Goal: Task Accomplishment & Management: Use online tool/utility

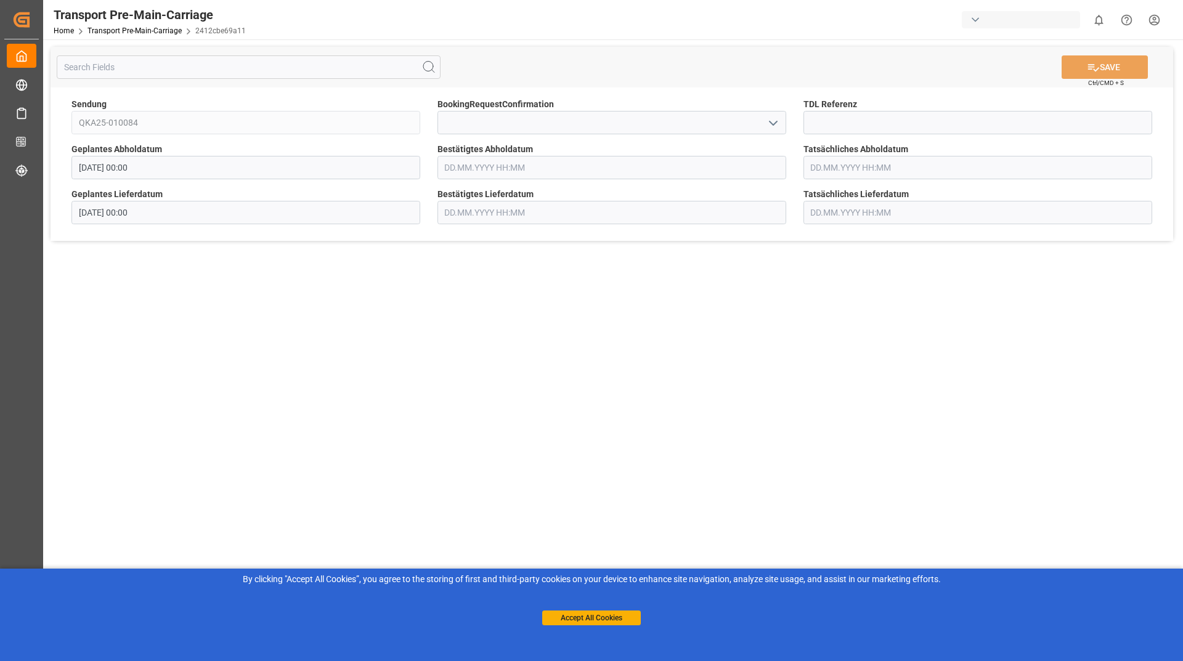
click at [766, 123] on icon "open menu" at bounding box center [773, 123] width 15 height 15
click at [721, 152] on div "Yes" at bounding box center [612, 150] width 348 height 28
type input "Yes"
click at [1101, 75] on button "SAVE" at bounding box center [1105, 66] width 86 height 23
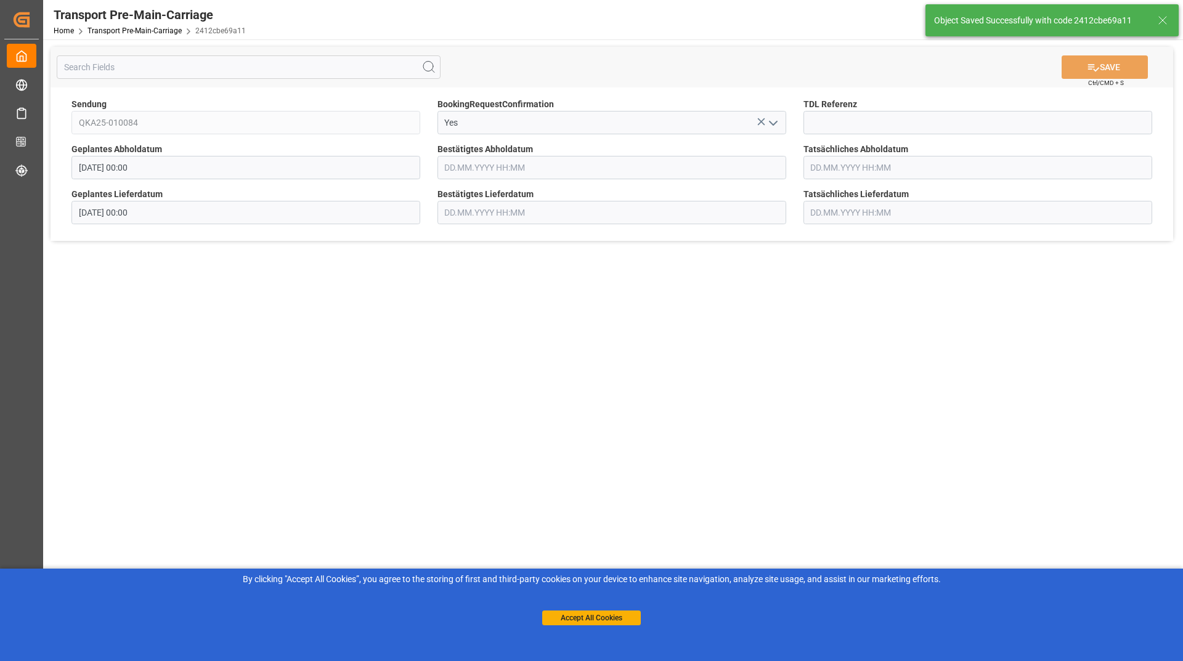
click at [1163, 20] on icon at bounding box center [1162, 20] width 15 height 15
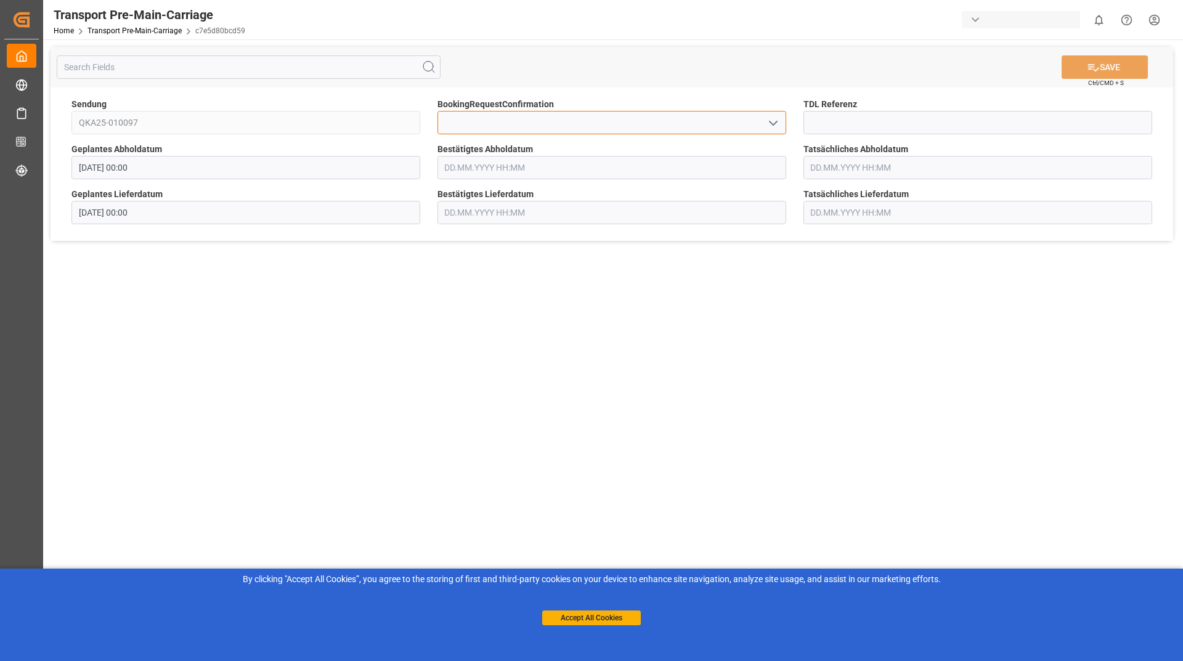
click at [767, 111] on input at bounding box center [612, 122] width 349 height 23
click at [770, 123] on icon "open menu" at bounding box center [773, 123] width 15 height 15
click at [598, 153] on div "Yes" at bounding box center [612, 150] width 348 height 28
type input "Yes"
click at [1102, 70] on button "SAVE" at bounding box center [1105, 66] width 86 height 23
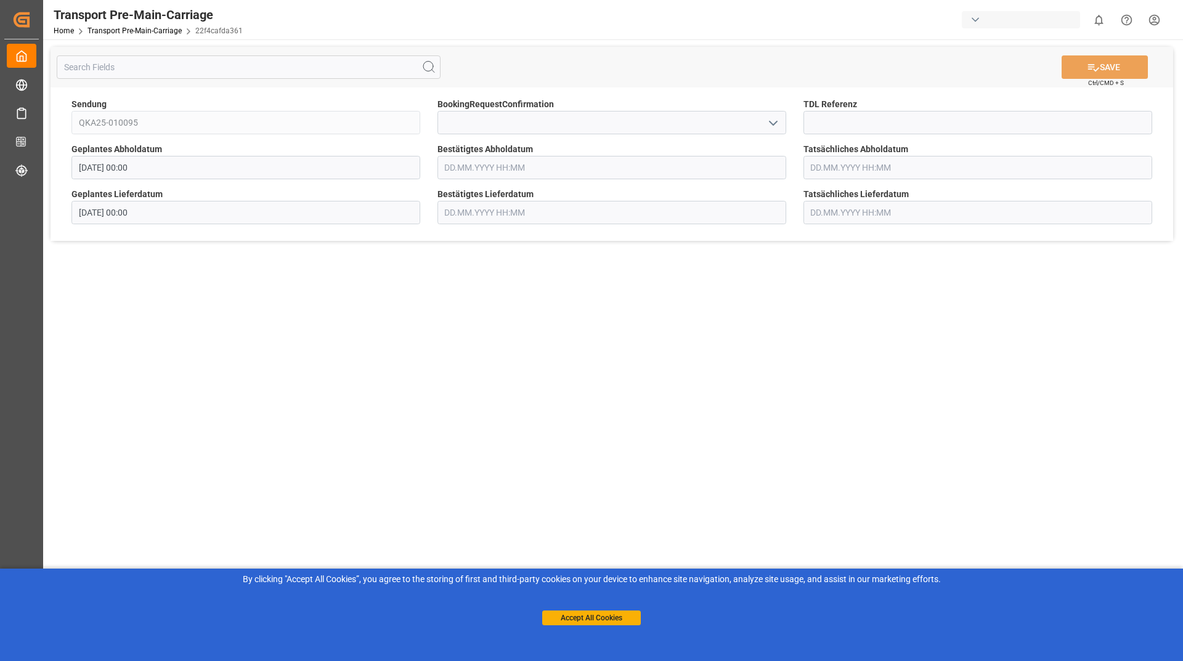
click at [768, 124] on icon "open menu" at bounding box center [773, 123] width 15 height 15
click at [730, 140] on div "Yes" at bounding box center [612, 150] width 348 height 28
type input "Yes"
click at [1063, 69] on button "SAVE" at bounding box center [1105, 66] width 86 height 23
